Goal: Task Accomplishment & Management: Use online tool/utility

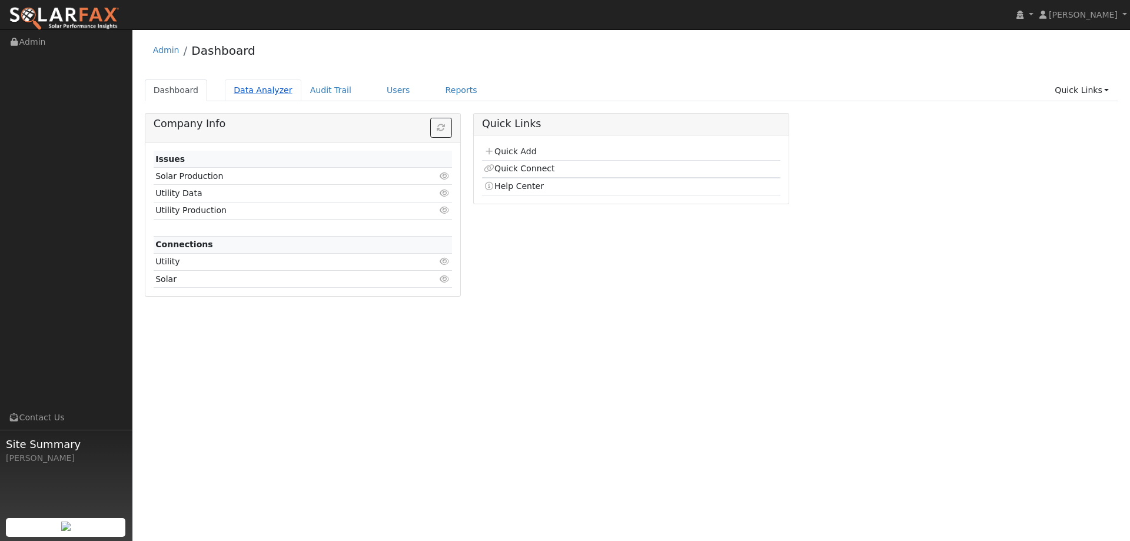
click at [245, 96] on link "Data Analyzer" at bounding box center [263, 90] width 76 height 22
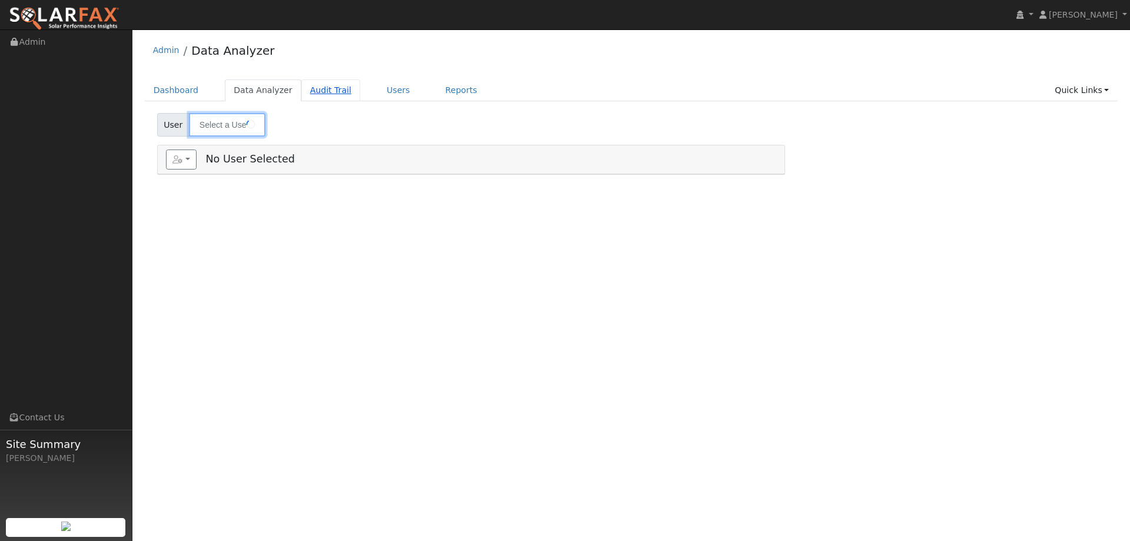
type input "[PERSON_NAME]"
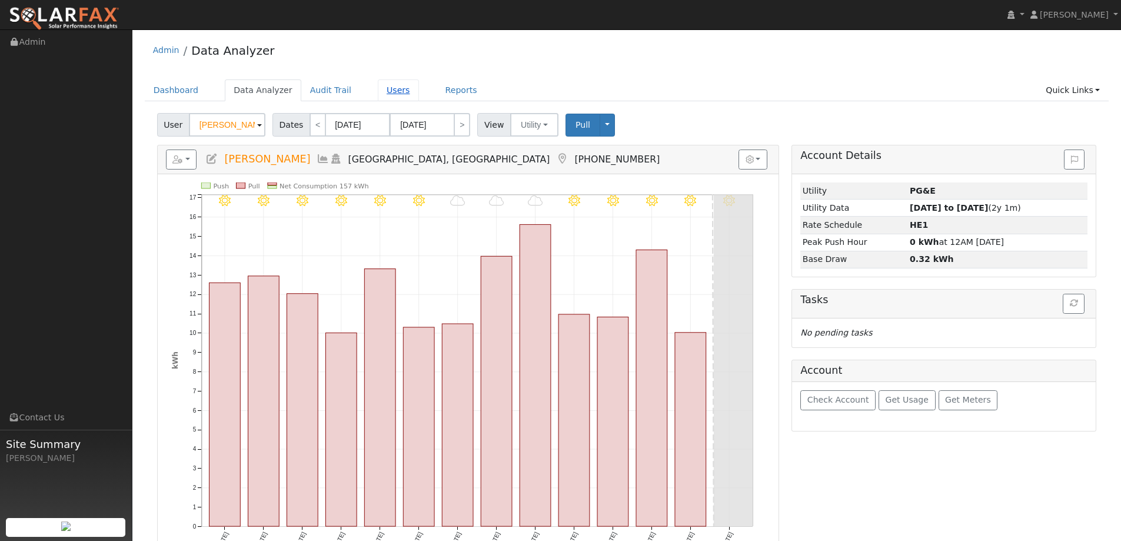
click at [378, 94] on link "Users" at bounding box center [398, 90] width 41 height 22
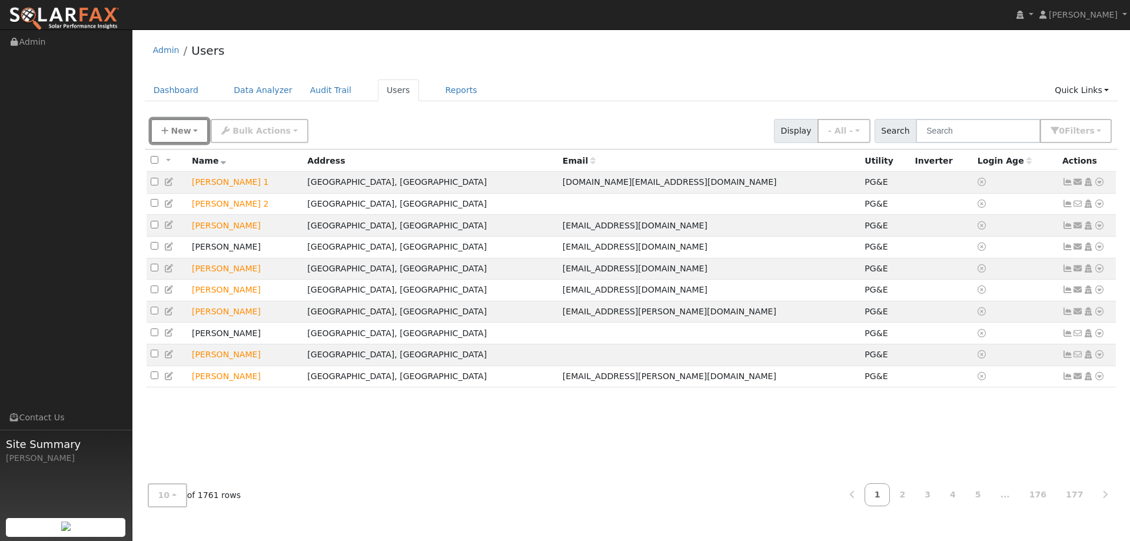
click at [187, 127] on span "New" at bounding box center [181, 130] width 20 height 9
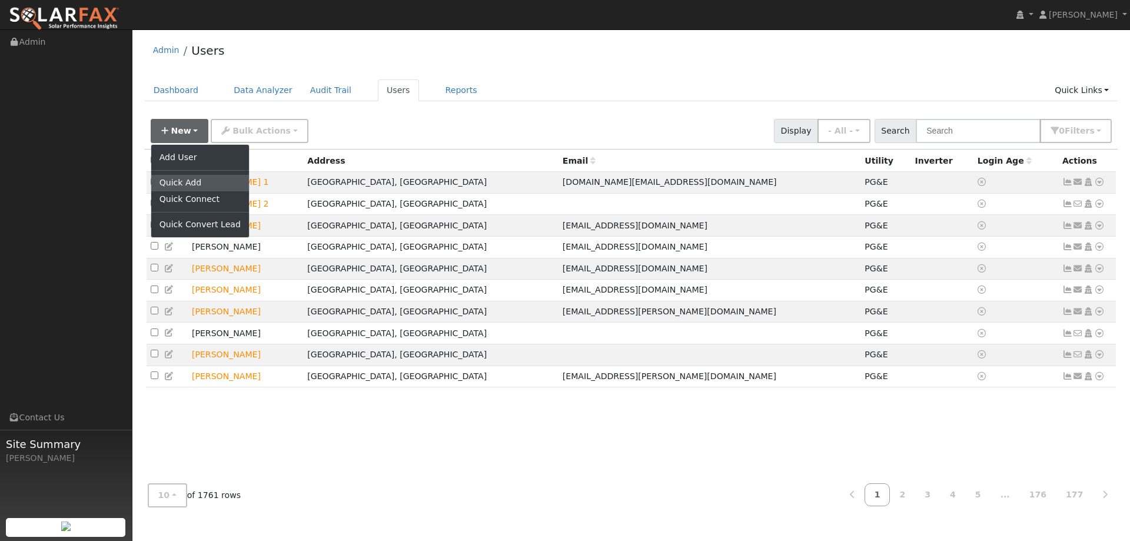
click at [191, 180] on link "Quick Add" at bounding box center [200, 183] width 98 height 16
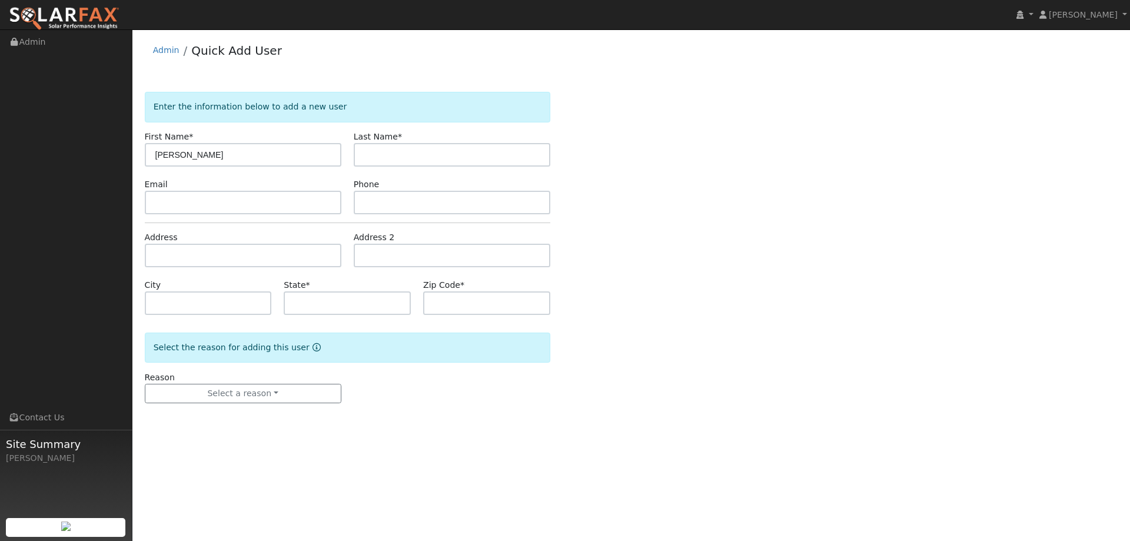
type input "[PERSON_NAME]"
type input "Markey"
paste input "[EMAIL_ADDRESS][DOMAIN_NAME]"
type input "kqz1432@yahoo.com"
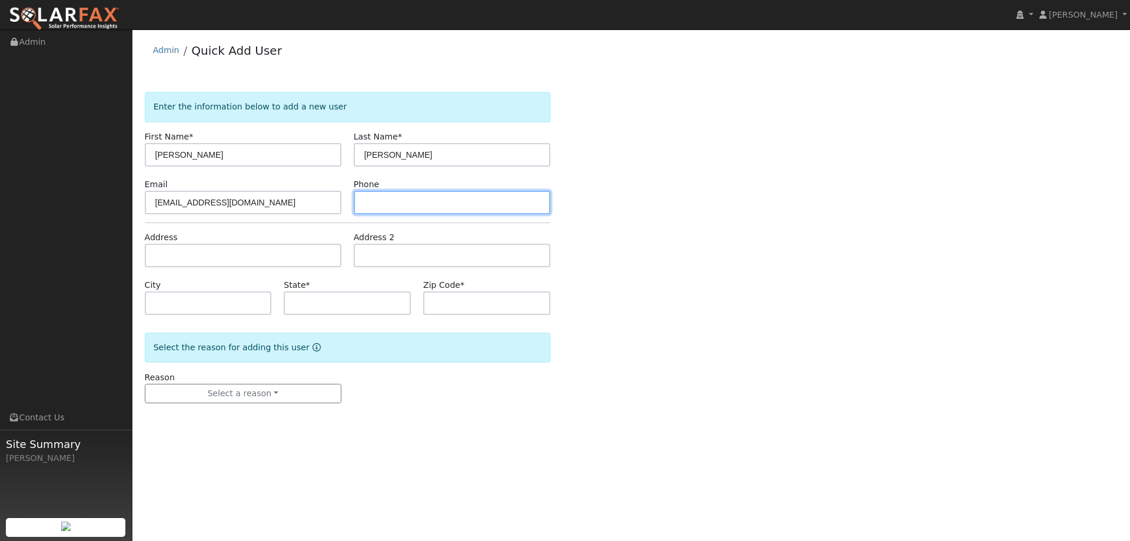
click at [418, 201] on input "text" at bounding box center [452, 203] width 197 height 24
paste input "(908) 334-3008"
type input "(908) 334-3008"
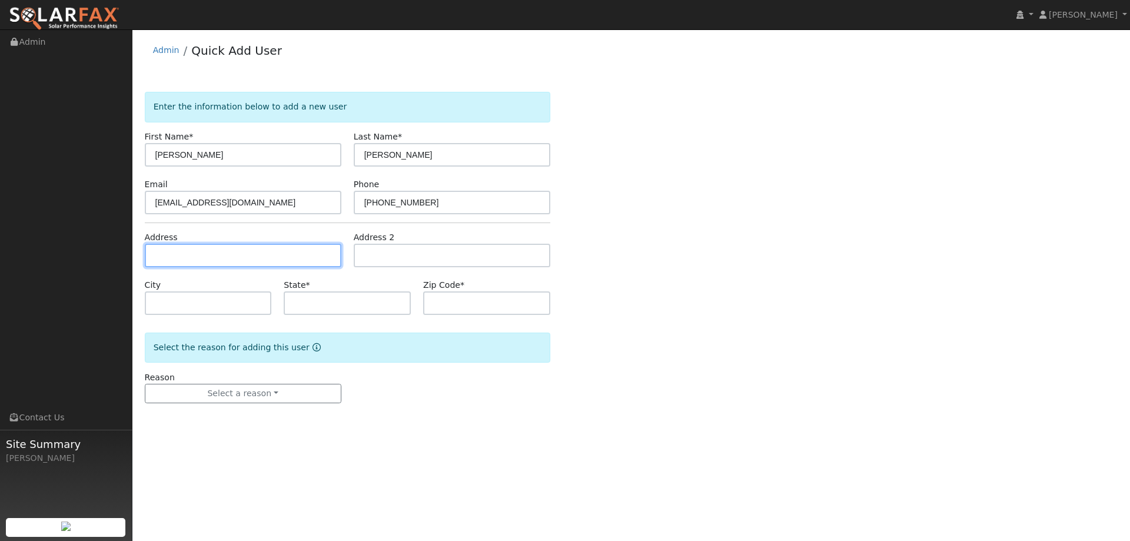
drag, startPoint x: 247, startPoint y: 253, endPoint x: 240, endPoint y: 242, distance: 13.2
click at [247, 254] on input "text" at bounding box center [243, 256] width 197 height 24
paste input "59 Tost Court"
type input "59 Tost Court"
type input "Crockett"
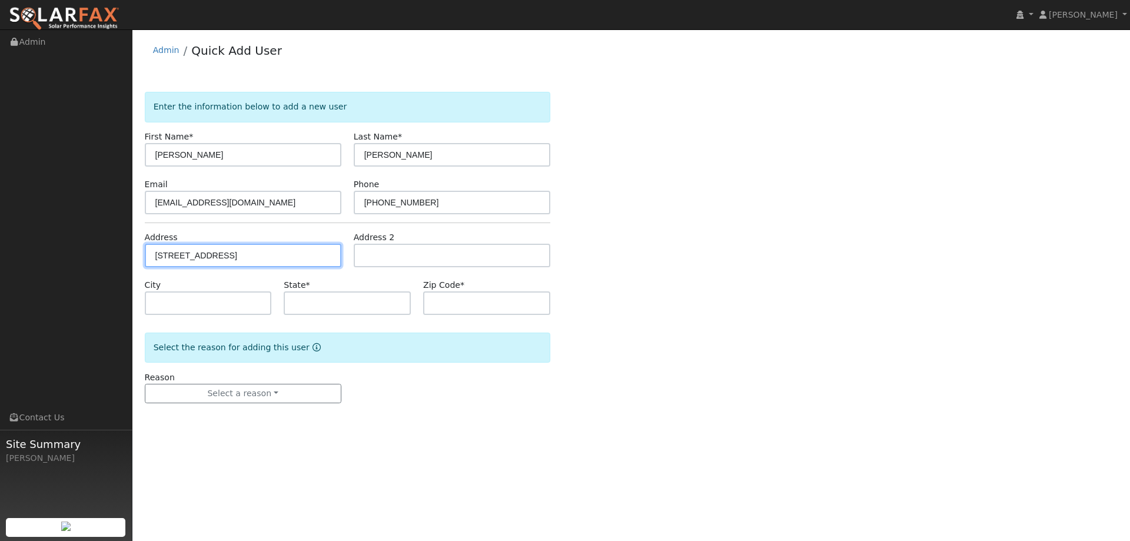
type input "CA"
type input "94525"
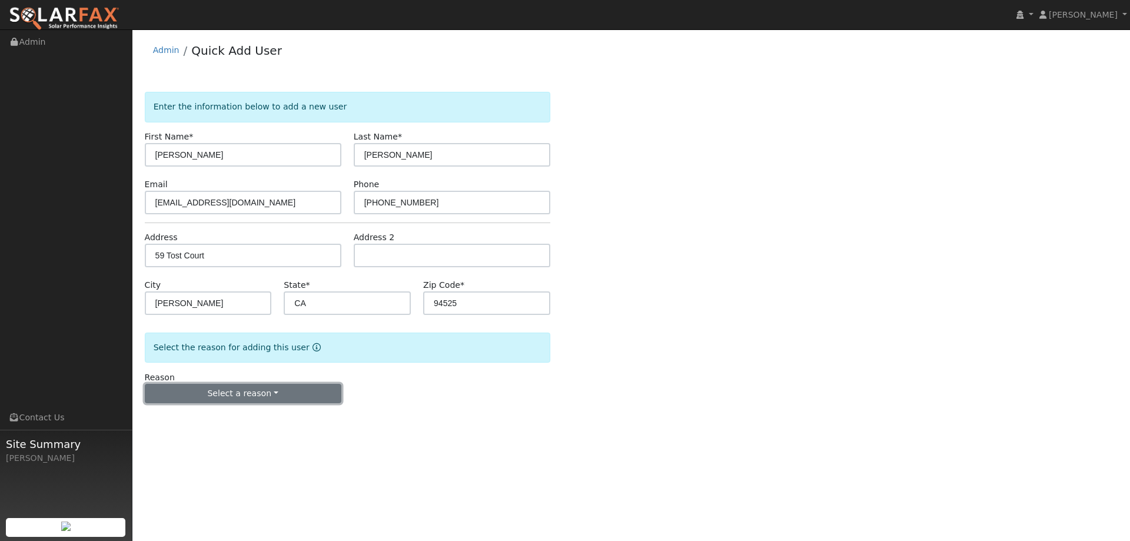
click at [271, 395] on button "Select a reason" at bounding box center [243, 394] width 197 height 20
click at [237, 410] on link "New lead" at bounding box center [210, 418] width 130 height 16
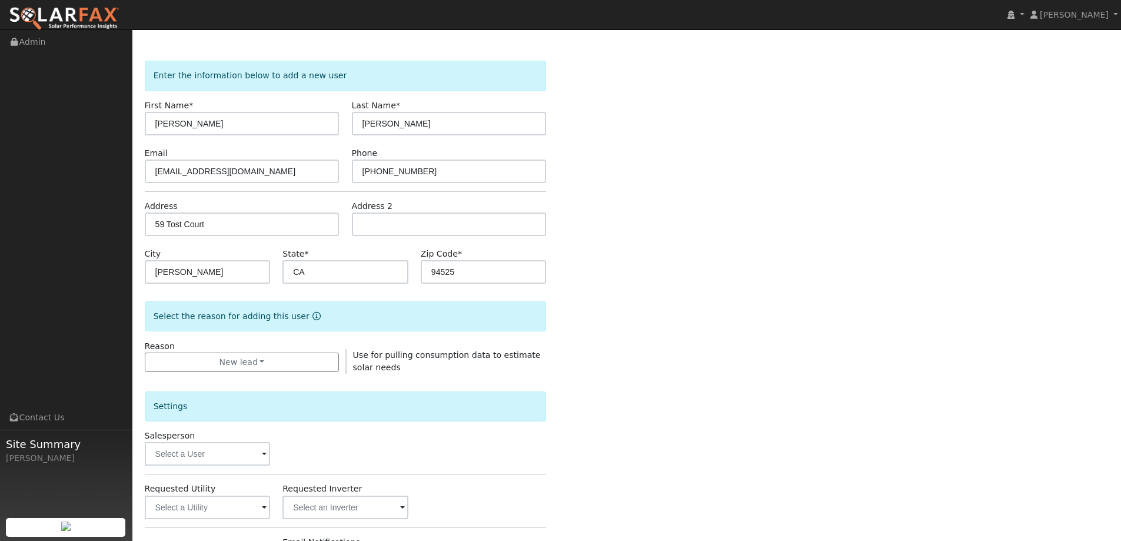
scroll to position [59, 0]
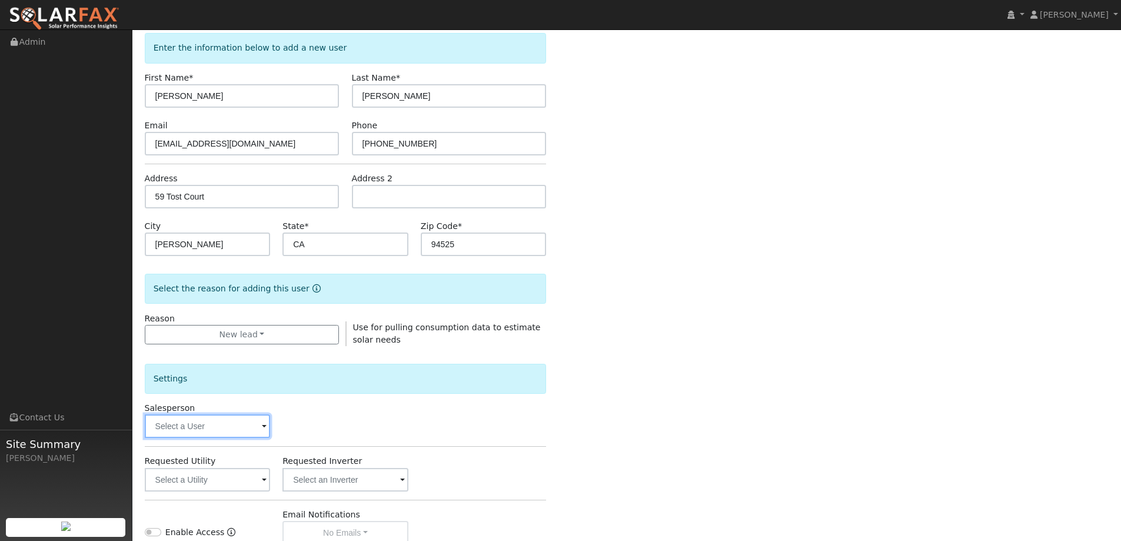
click at [258, 420] on input "text" at bounding box center [208, 426] width 126 height 24
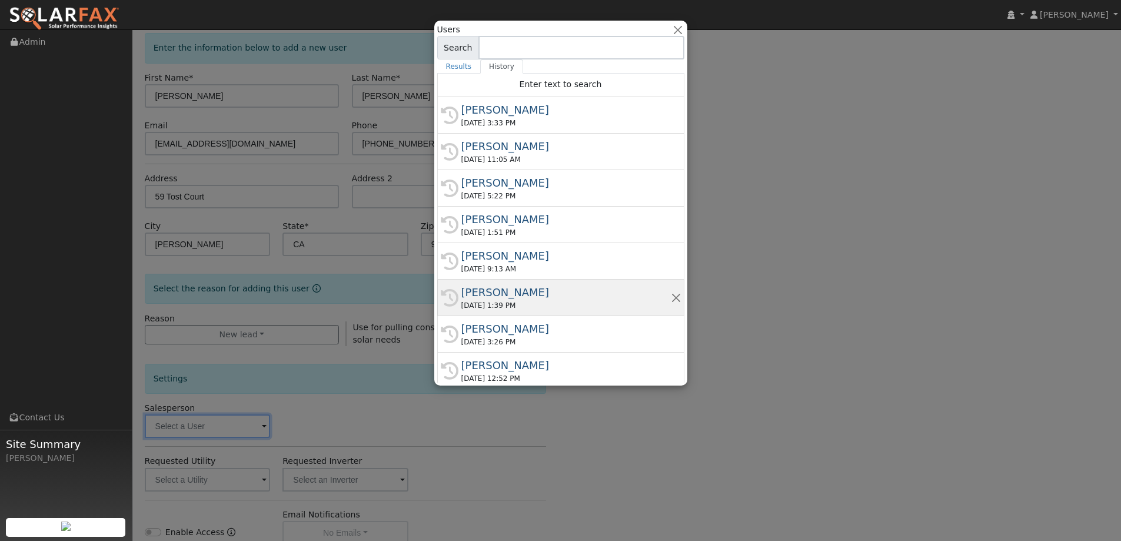
click at [524, 291] on div "Kelsey Commerford" at bounding box center [565, 292] width 209 height 16
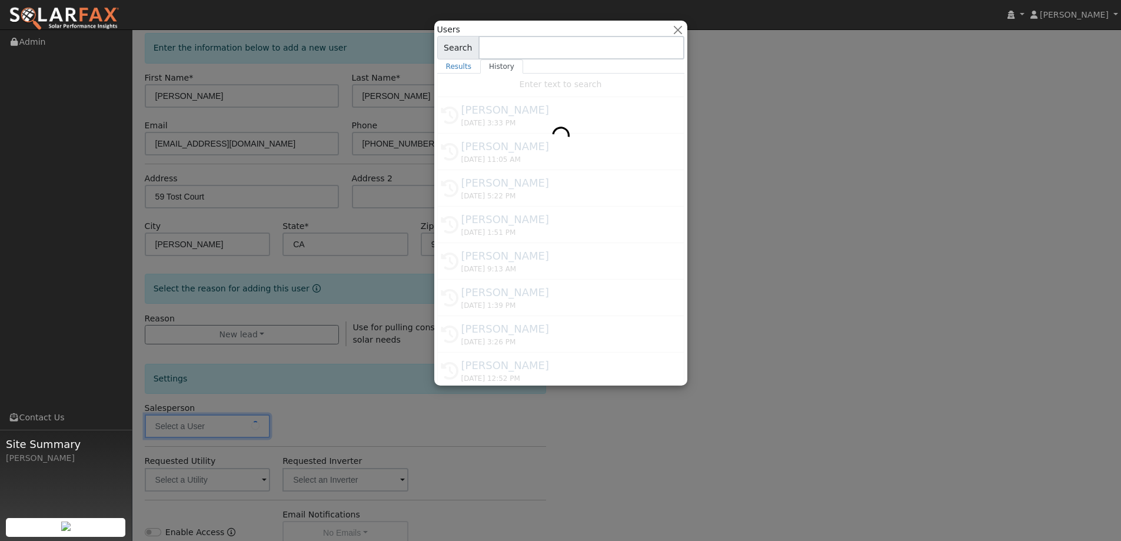
type input "Kelsey Commerford"
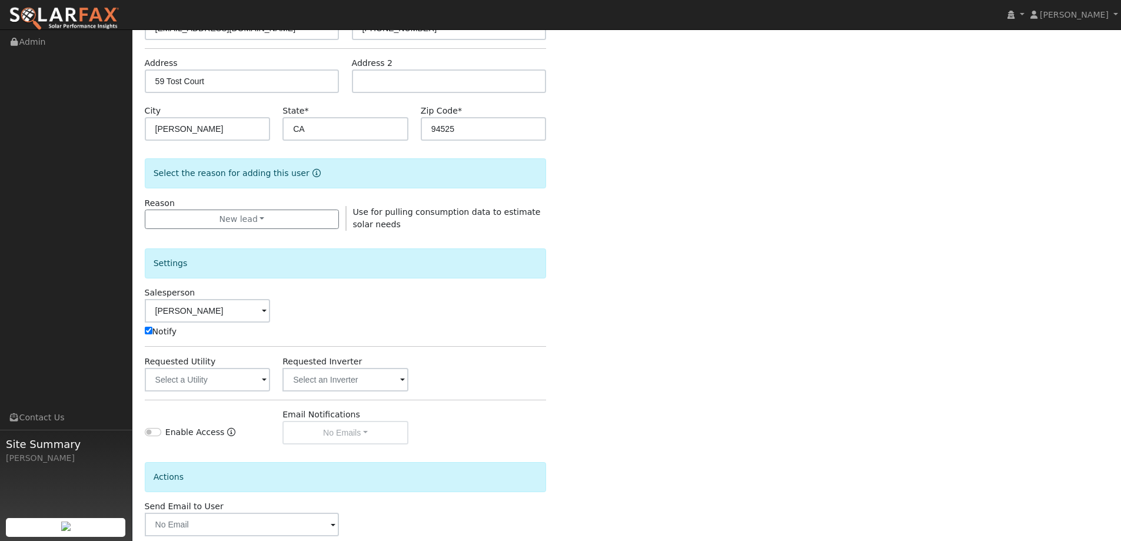
scroll to position [177, 0]
click at [249, 378] on input "text" at bounding box center [208, 377] width 126 height 24
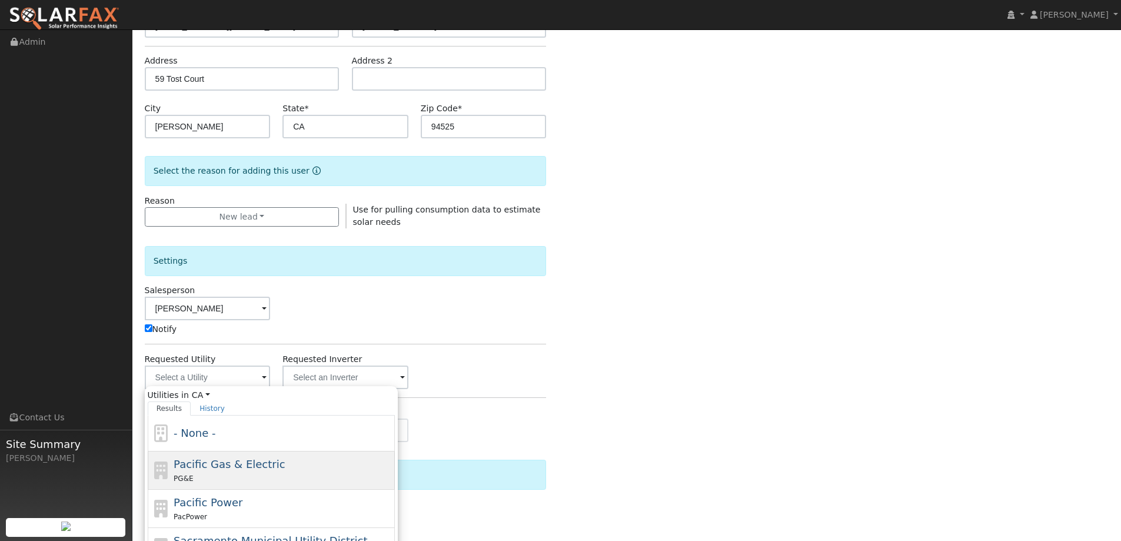
click at [291, 463] on div "Pacific Gas & Electric PG&E" at bounding box center [283, 470] width 218 height 28
type input "Pacific Gas & Electric"
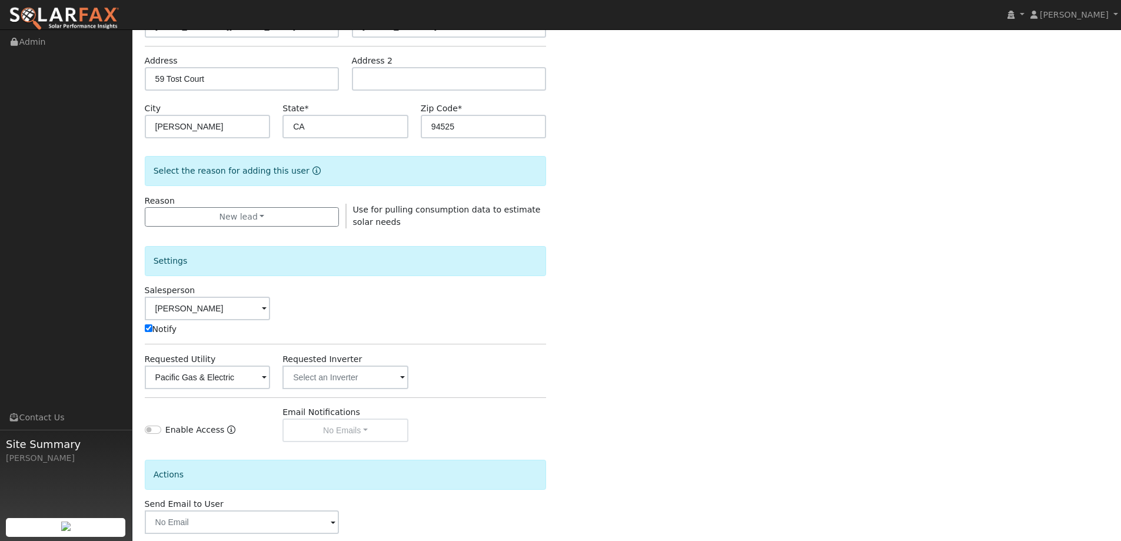
scroll to position [237, 0]
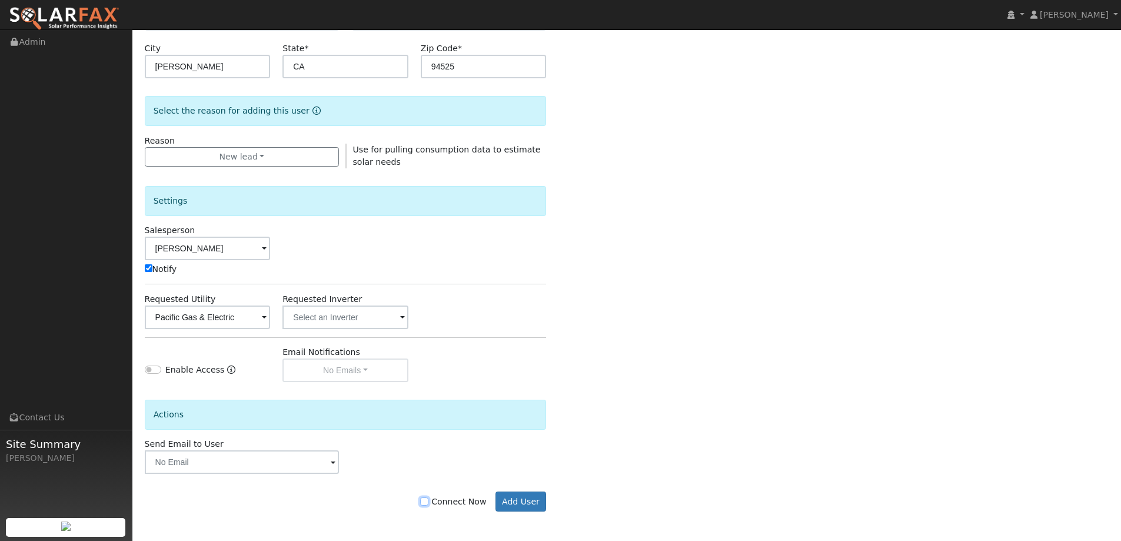
click at [428, 500] on input "Connect Now" at bounding box center [424, 501] width 8 height 8
checkbox input "true"
click at [534, 501] on button "Add User" at bounding box center [520, 501] width 51 height 20
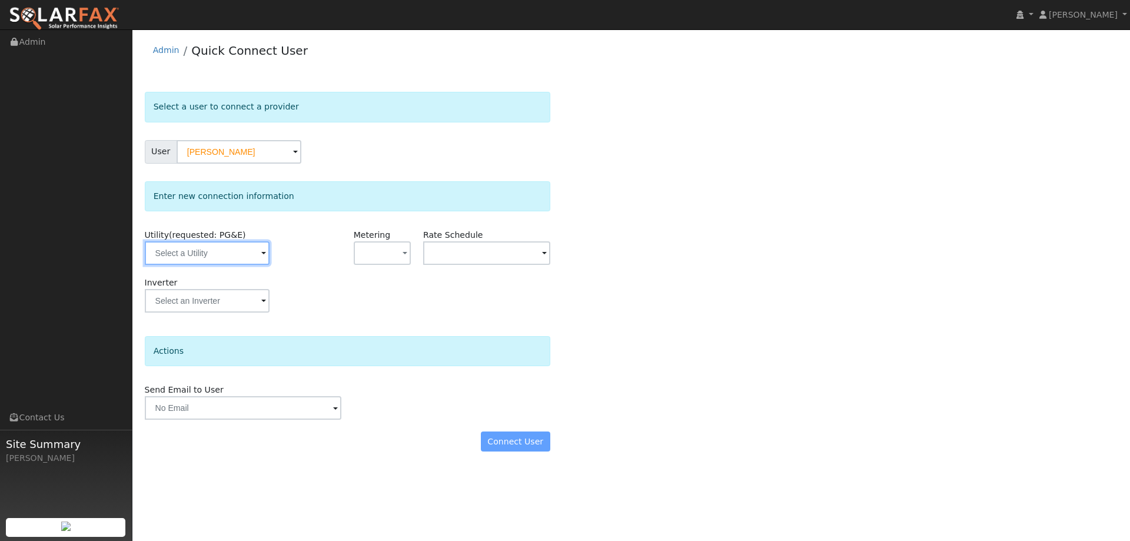
click at [244, 246] on input "text" at bounding box center [207, 253] width 125 height 24
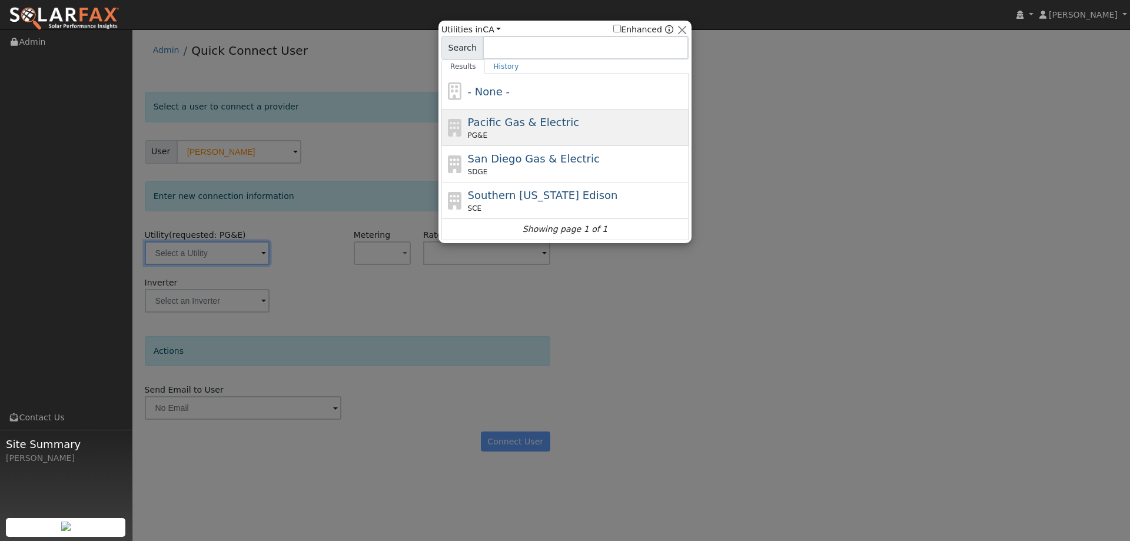
click at [457, 126] on icon at bounding box center [455, 128] width 20 height 18
type input "PG&E"
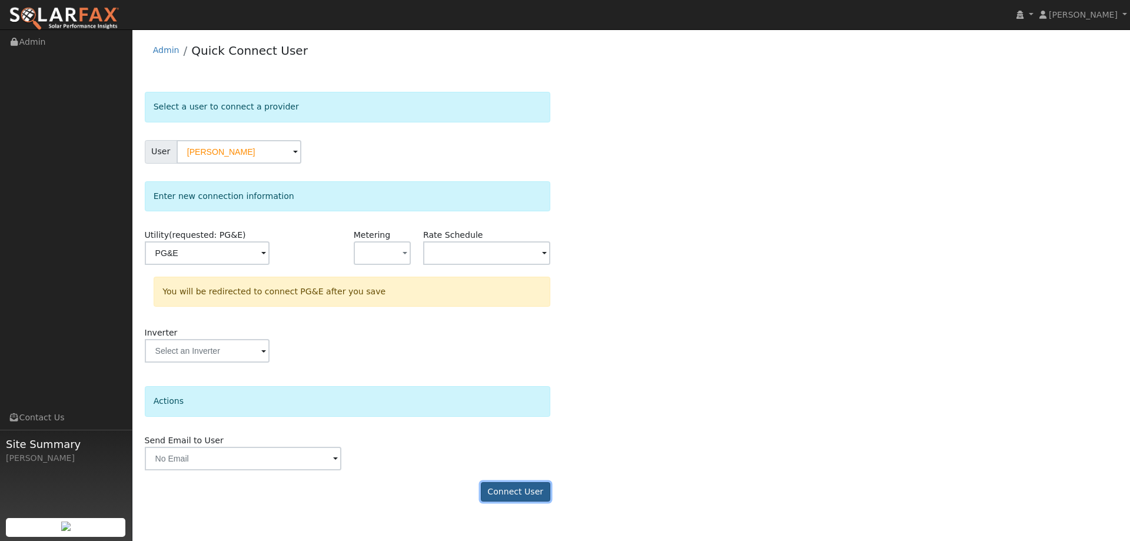
click at [530, 483] on button "Connect User" at bounding box center [515, 492] width 69 height 20
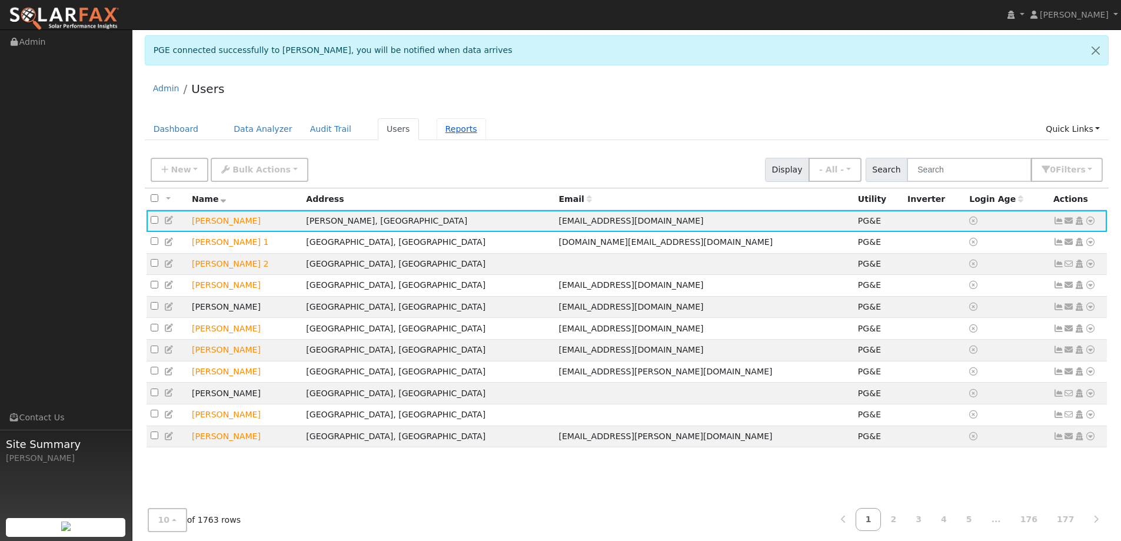
click at [437, 135] on link "Reports" at bounding box center [461, 129] width 49 height 22
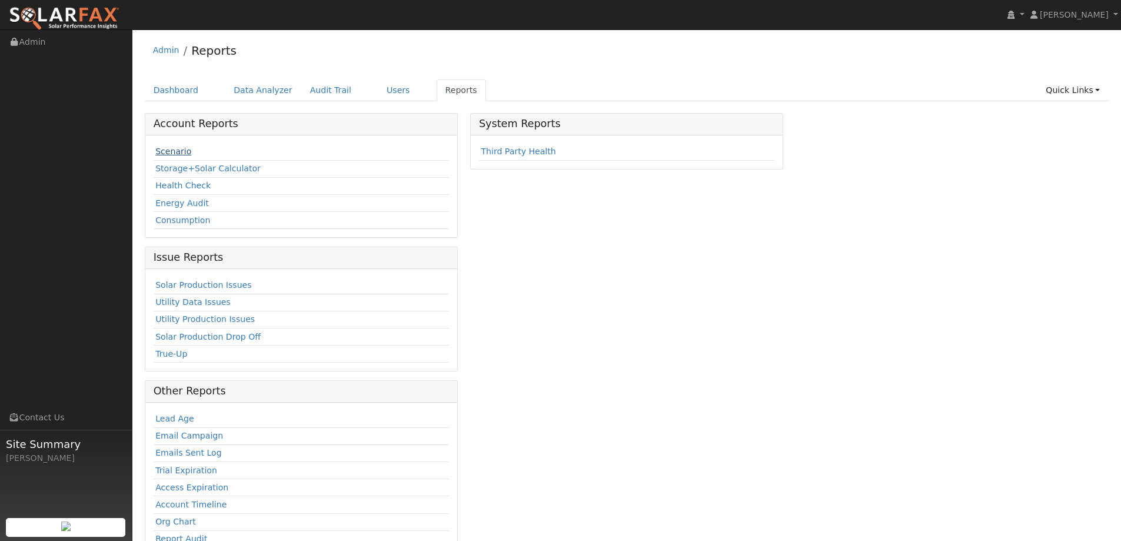
click at [179, 155] on link "Scenario" at bounding box center [173, 151] width 36 height 9
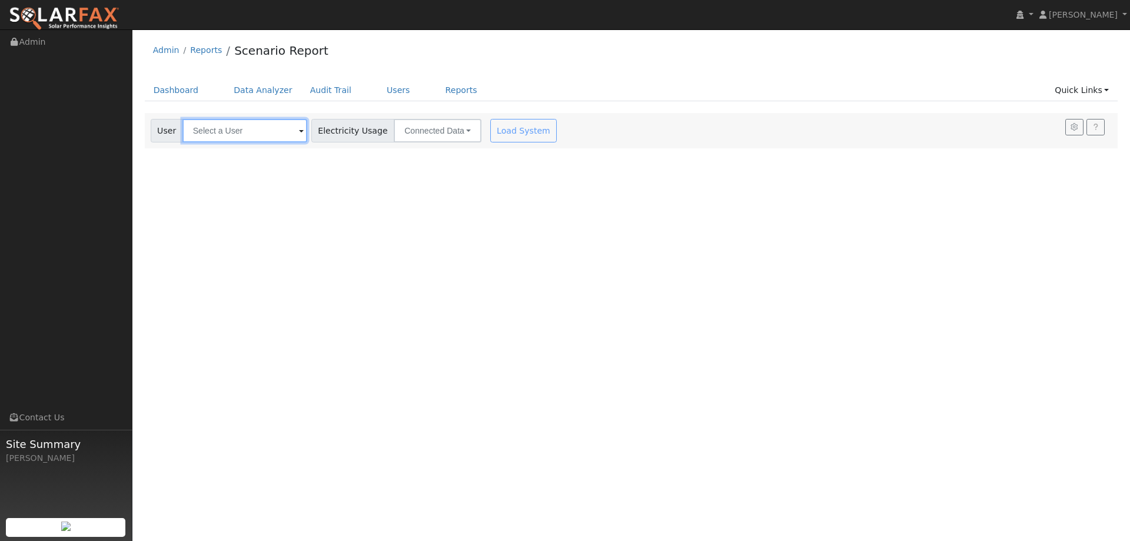
click at [274, 140] on input "text" at bounding box center [244, 131] width 125 height 24
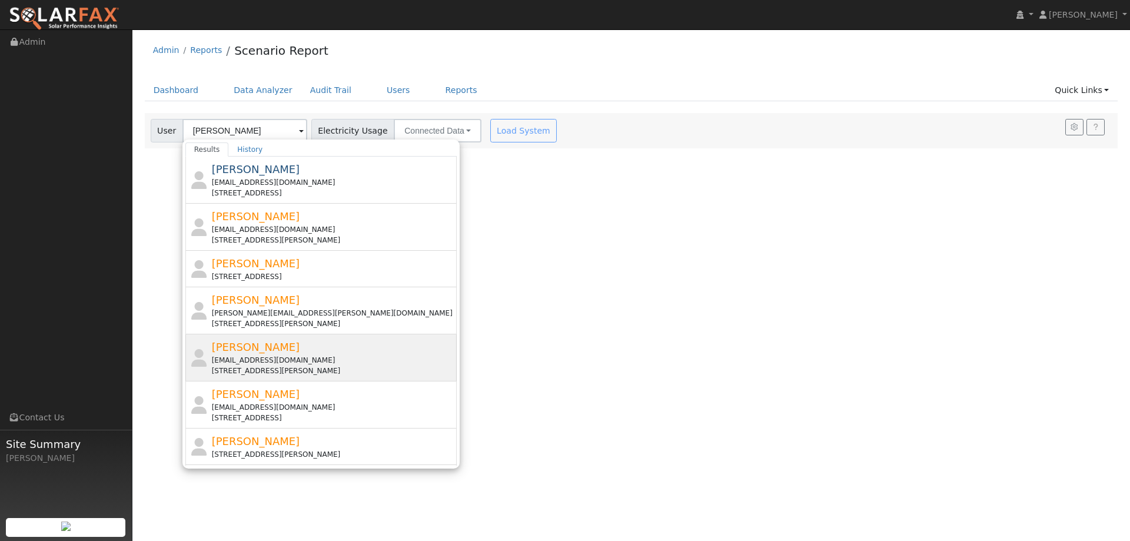
click at [297, 349] on div "Keith Markey kqz1432@yahoo.com 59 Tost Court, Crockett, CA 94525" at bounding box center [333, 357] width 243 height 37
type input "Keith Markey"
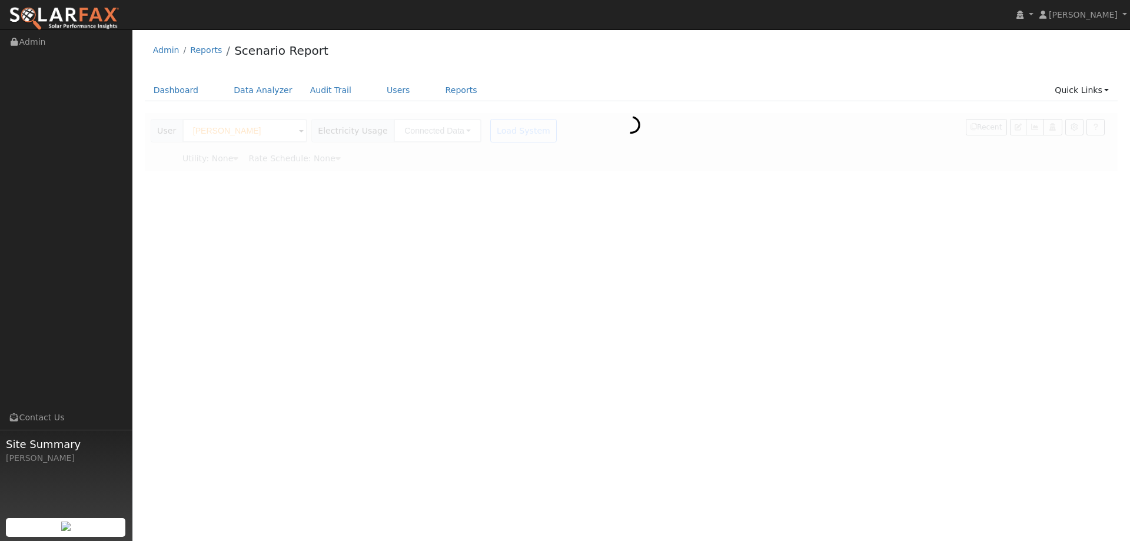
type input "Pacific Gas & Electric"
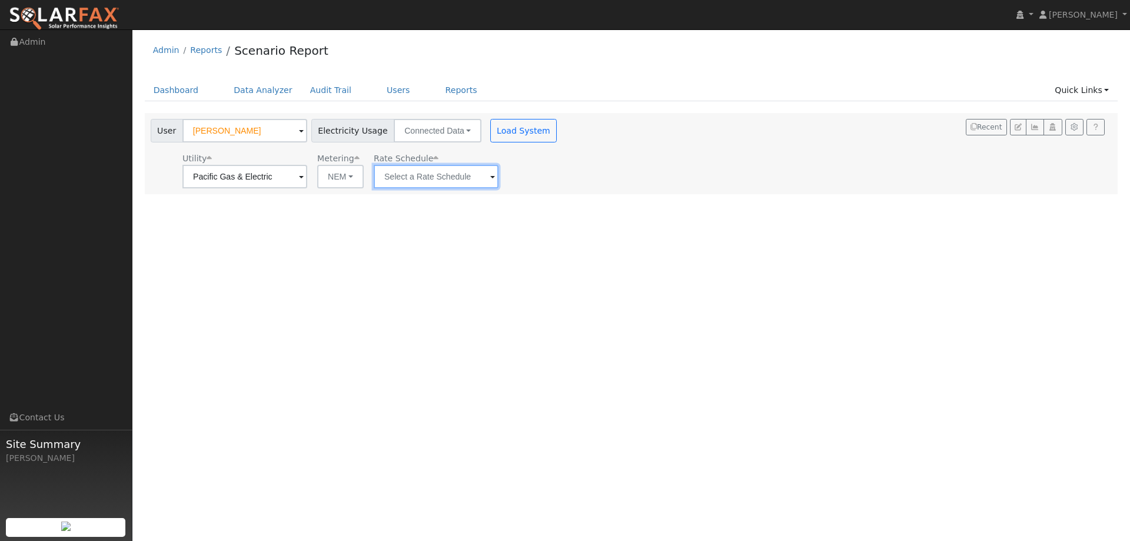
click at [427, 179] on input "text" at bounding box center [436, 177] width 125 height 24
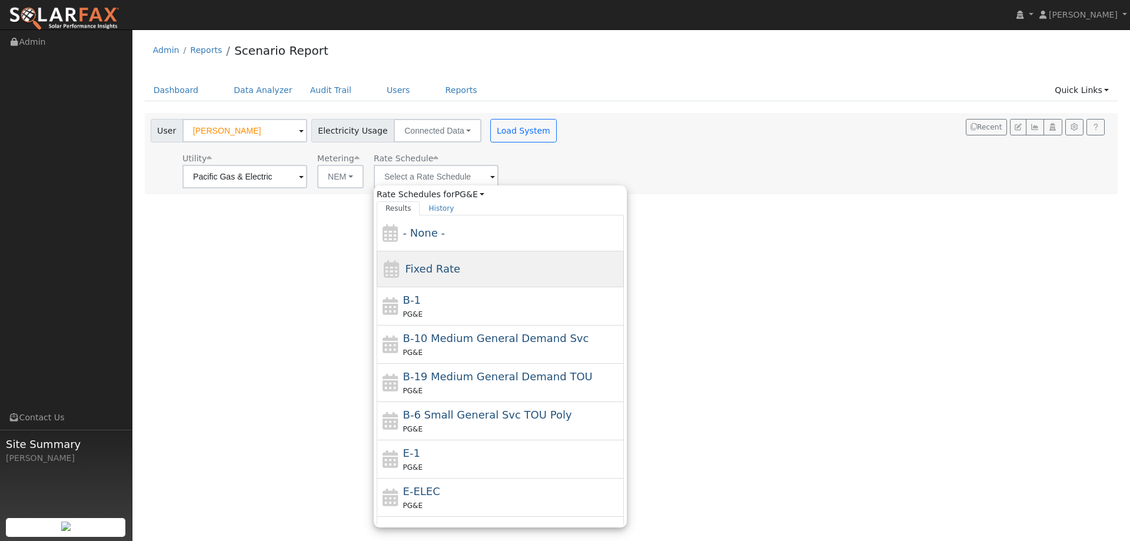
click at [440, 263] on span "Fixed Rate" at bounding box center [432, 268] width 55 height 12
type input "Fixed Rate"
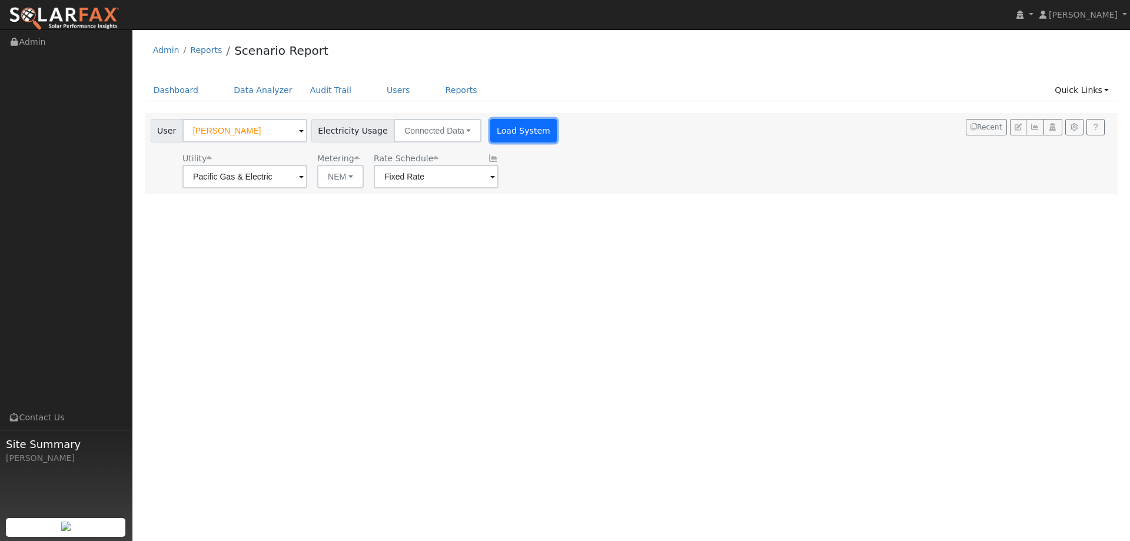
click at [490, 127] on button "Load System" at bounding box center [523, 131] width 67 height 24
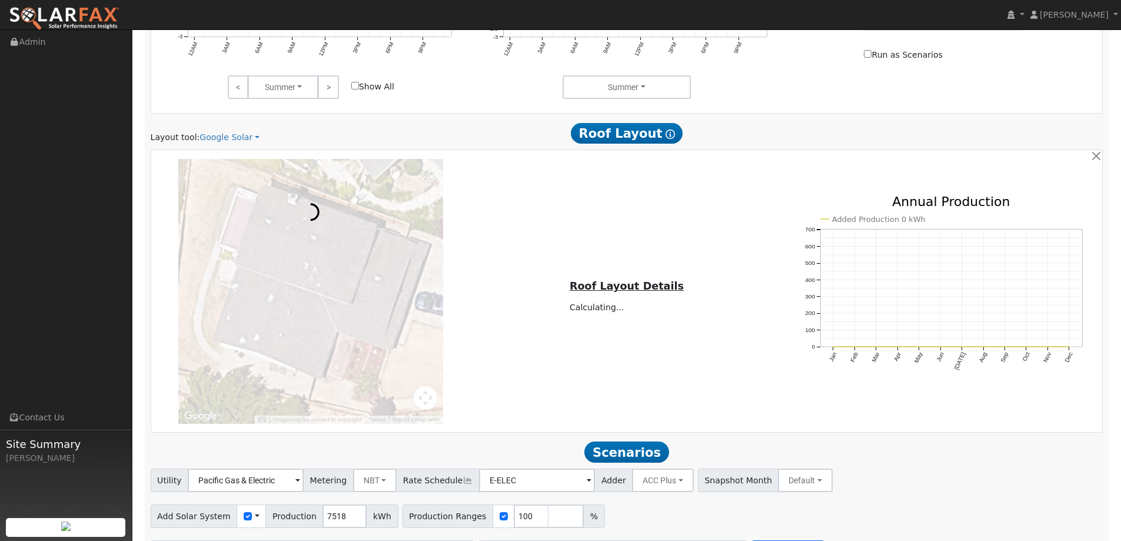
scroll to position [741, 0]
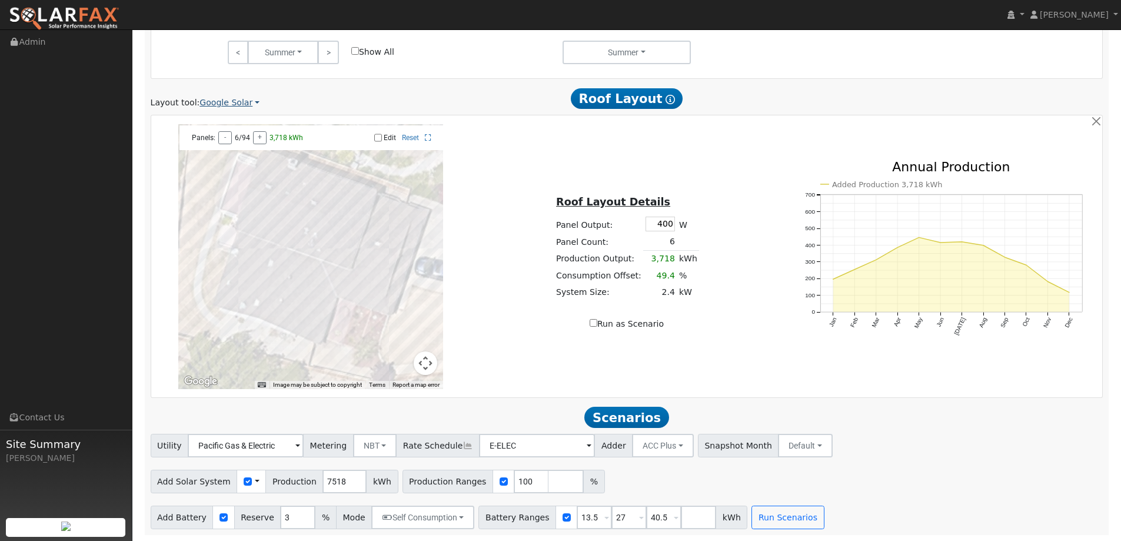
click at [244, 105] on link "Google Solar" at bounding box center [229, 102] width 60 height 12
click at [233, 151] on link "Aurora" at bounding box center [238, 157] width 82 height 16
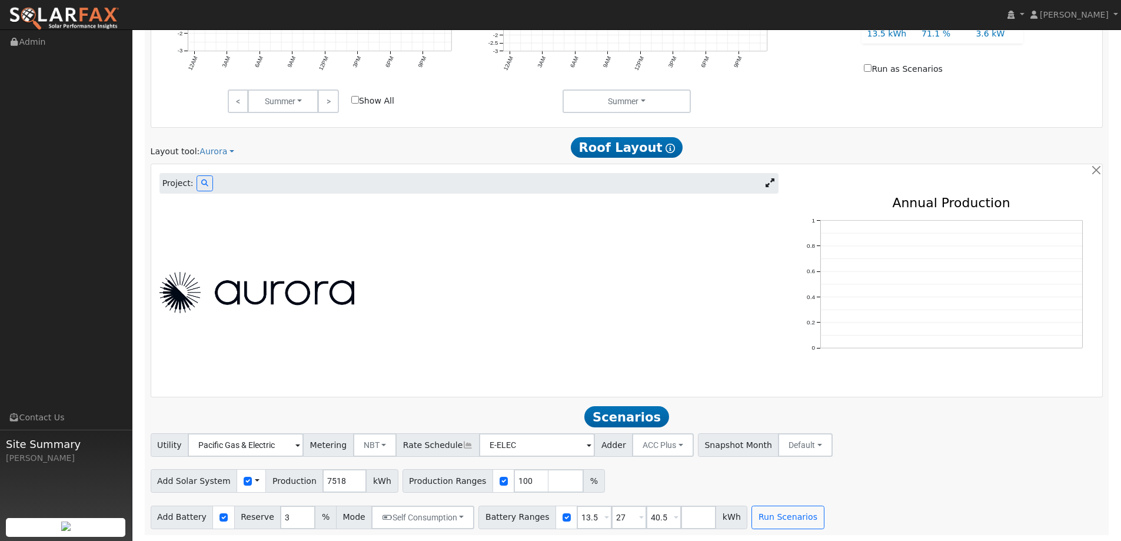
scroll to position [513, 0]
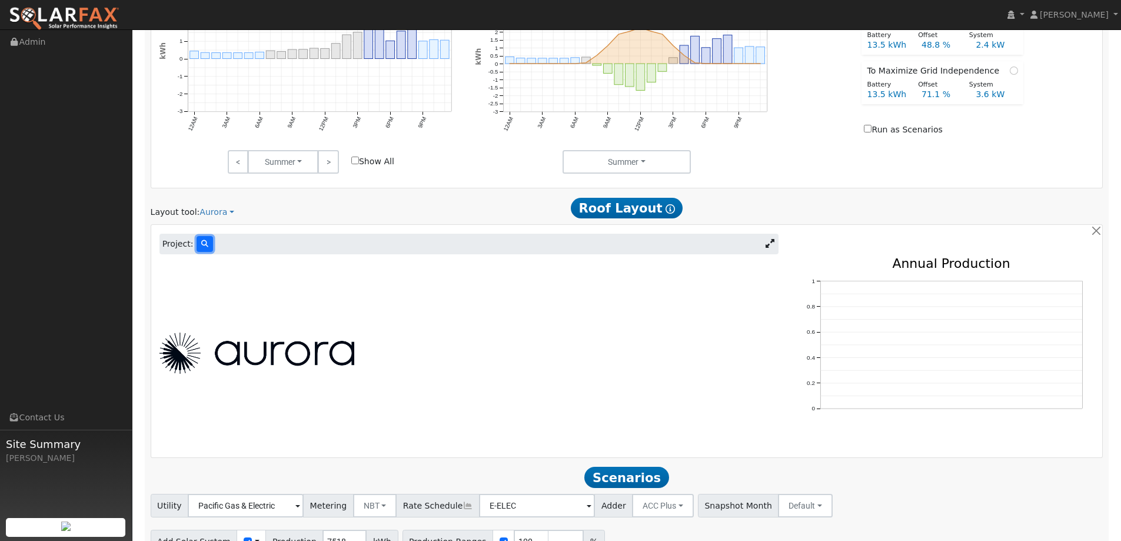
click at [201, 247] on icon at bounding box center [204, 243] width 7 height 7
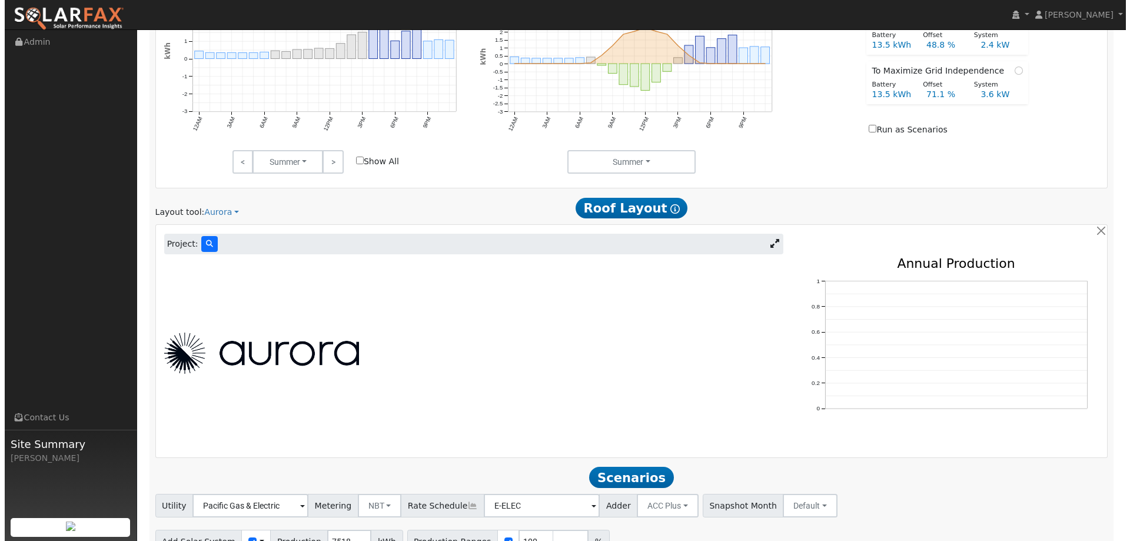
scroll to position [633, 0]
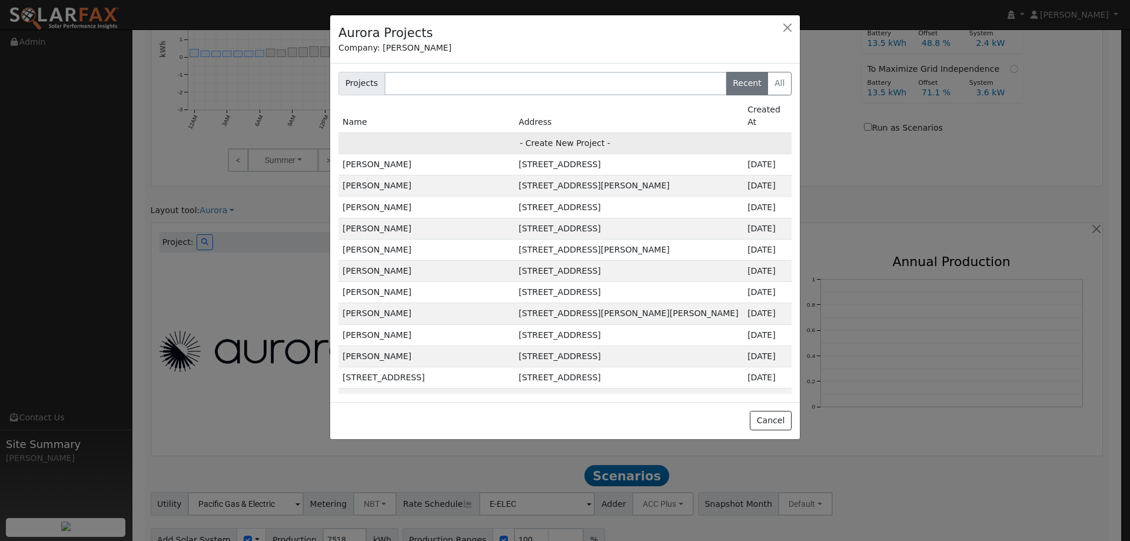
click at [564, 132] on td "- Create New Project -" at bounding box center [564, 142] width 453 height 21
type input "Keith Markey"
type input "59 Tost Court"
type input "Crockett"
type input "CA"
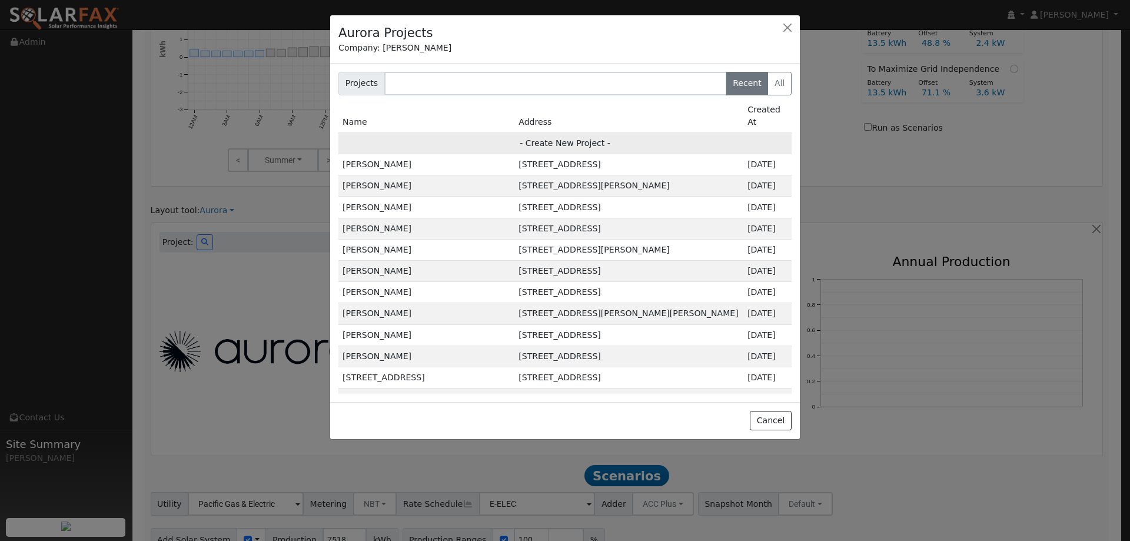
type input "94525"
type input "Design"
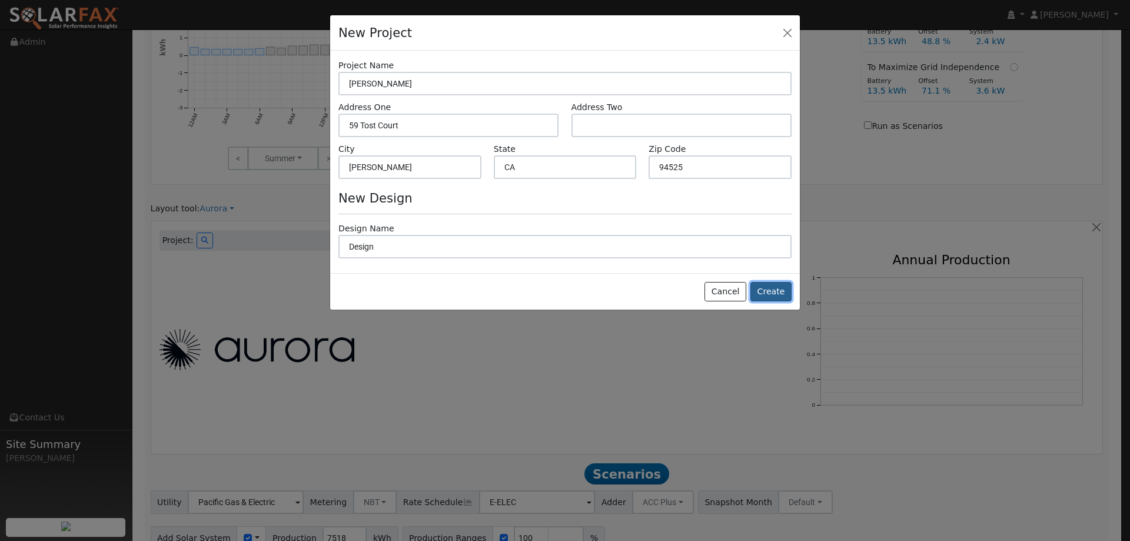
click at [760, 290] on button "Create" at bounding box center [770, 292] width 41 height 20
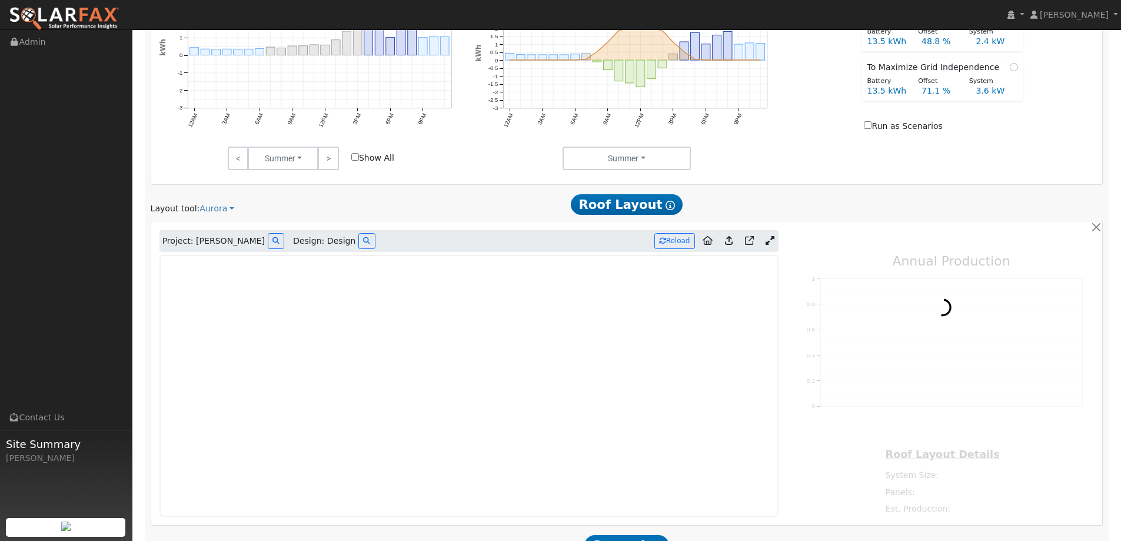
type input "0"
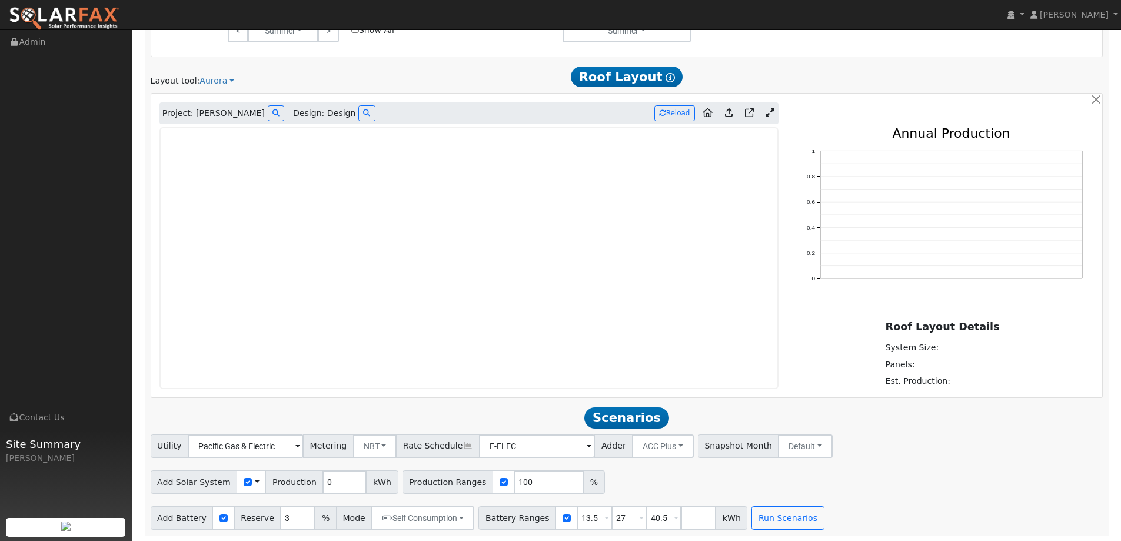
scroll to position [763, 0]
click at [775, 516] on button "Run Scenarios" at bounding box center [787, 517] width 72 height 24
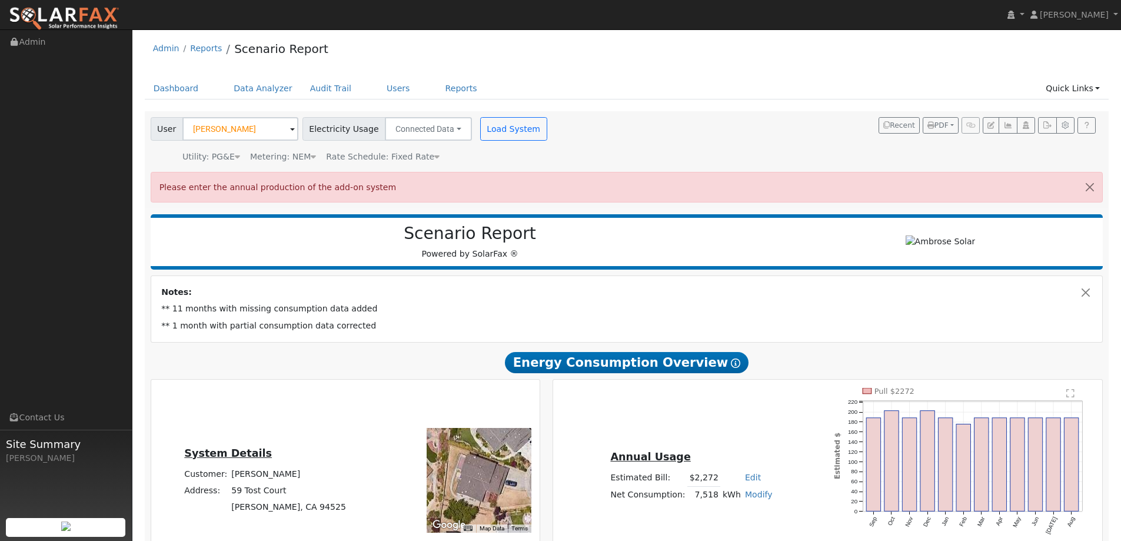
scroll to position [0, 0]
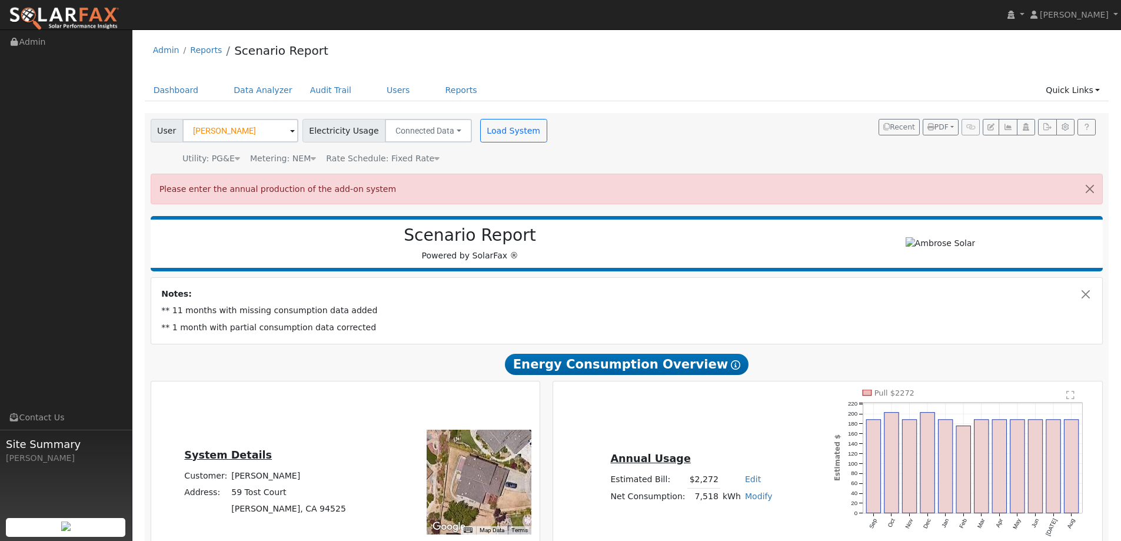
click at [422, 362] on h2 "Energy Consumption Overview Show Help" at bounding box center [627, 364] width 953 height 22
click at [182, 86] on link "Dashboard" at bounding box center [176, 90] width 63 height 22
